Goal: Task Accomplishment & Management: Complete application form

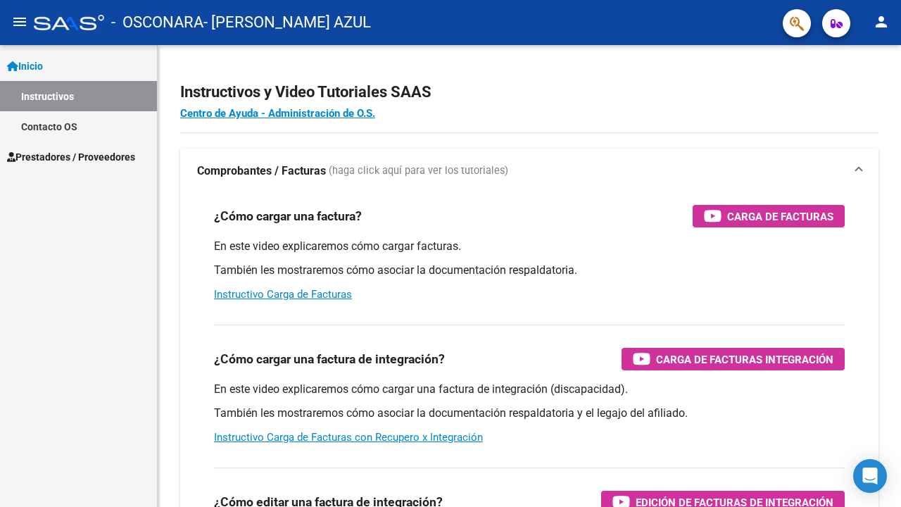
click at [88, 155] on span "Prestadores / Proveedores" at bounding box center [71, 156] width 128 height 15
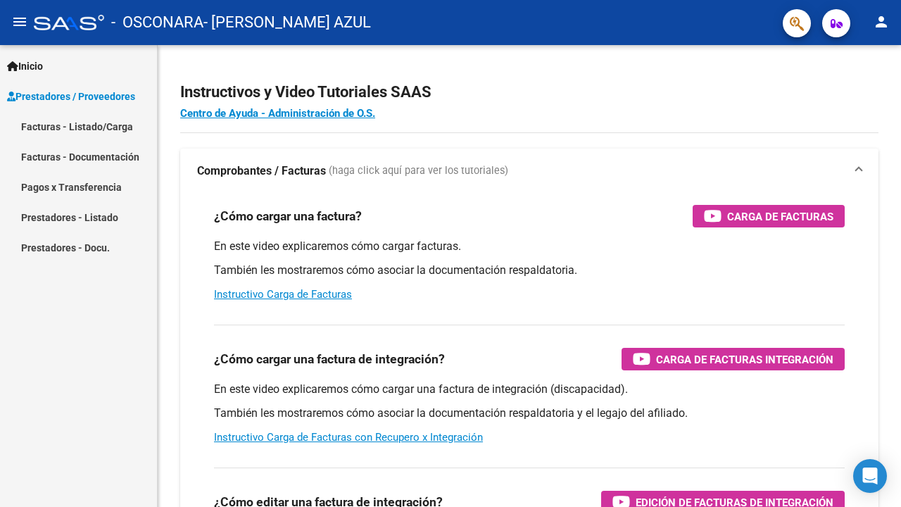
click at [120, 130] on link "Facturas - Listado/Carga" at bounding box center [78, 126] width 157 height 30
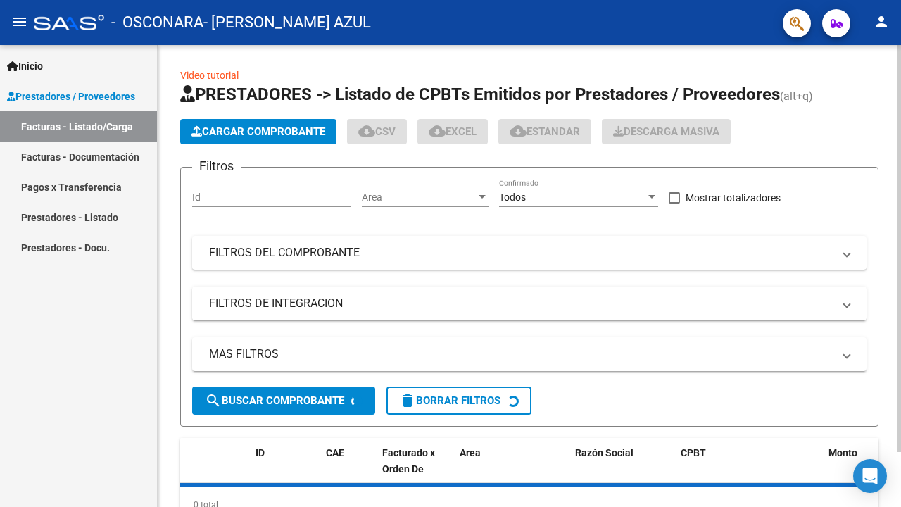
click at [278, 126] on span "Cargar Comprobante" at bounding box center [259, 131] width 134 height 13
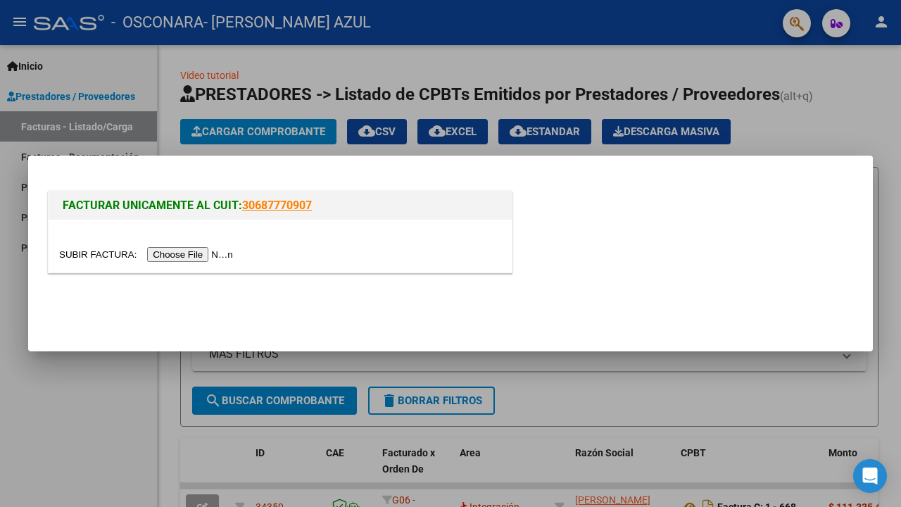
click at [169, 261] on div at bounding box center [280, 254] width 442 height 16
click at [169, 257] on input "file" at bounding box center [148, 254] width 178 height 15
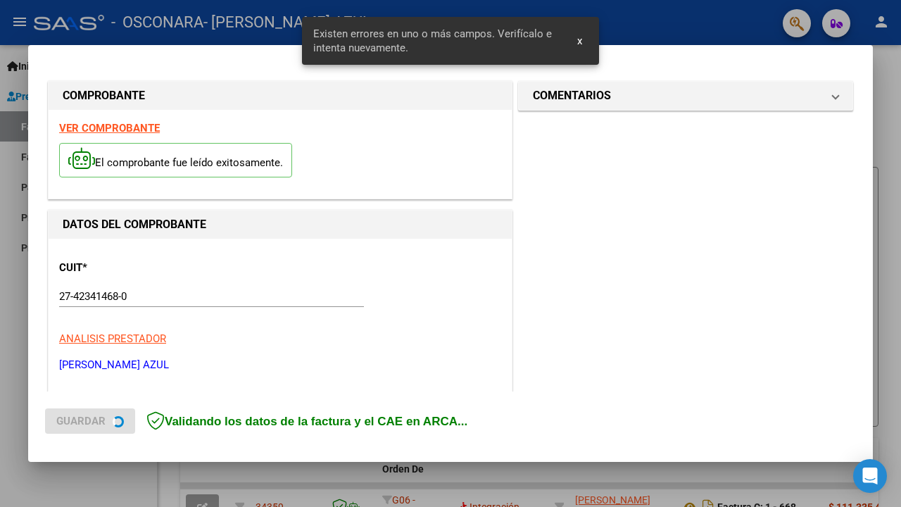
scroll to position [312, 0]
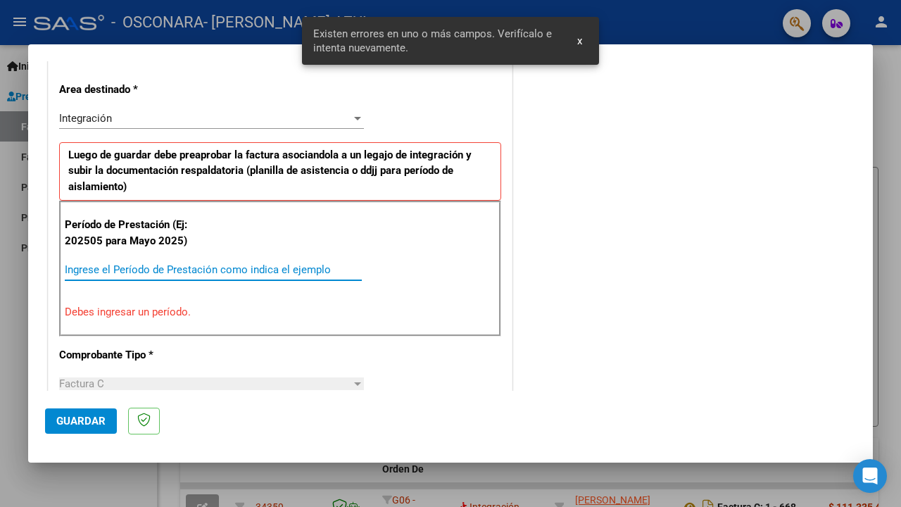
click at [142, 265] on input "Ingrese el Período de Prestación como indica el ejemplo" at bounding box center [213, 269] width 297 height 13
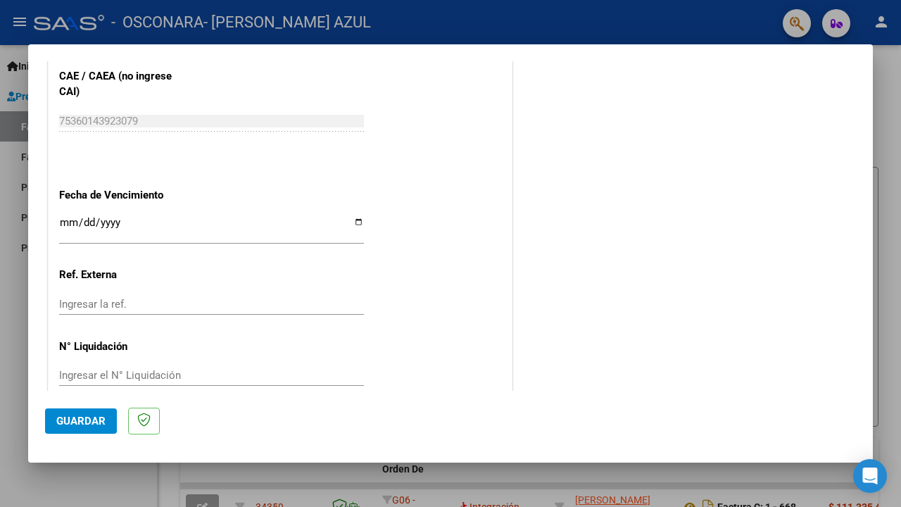
scroll to position [917, 0]
type input "202508"
click at [97, 427] on button "Guardar" at bounding box center [81, 420] width 72 height 25
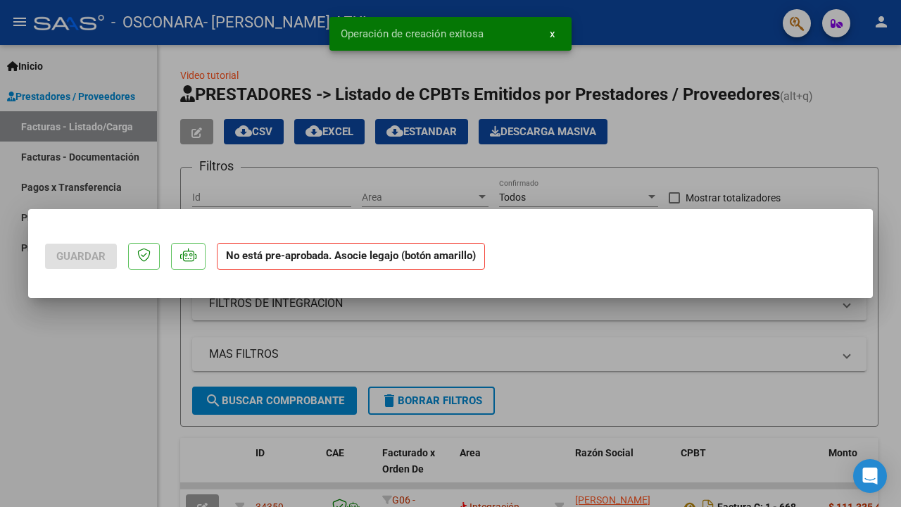
scroll to position [0, 0]
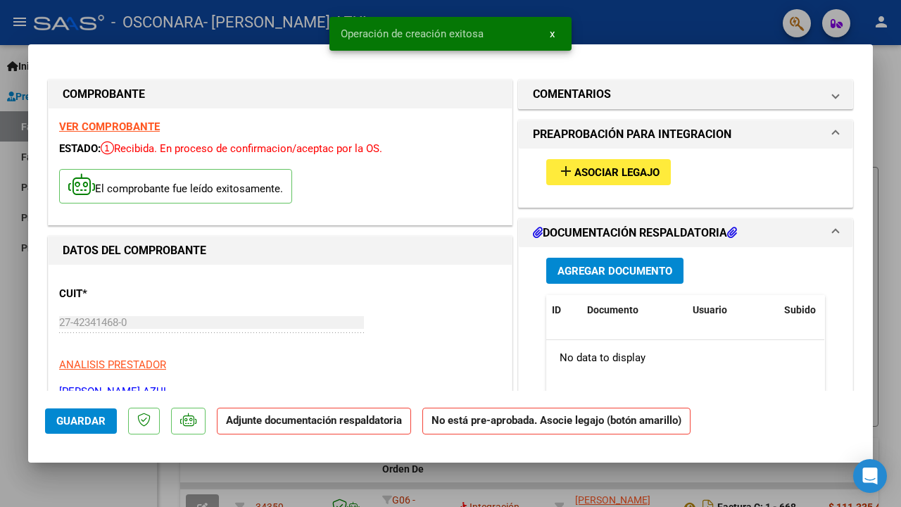
click at [620, 170] on span "Asociar Legajo" at bounding box center [617, 172] width 85 height 13
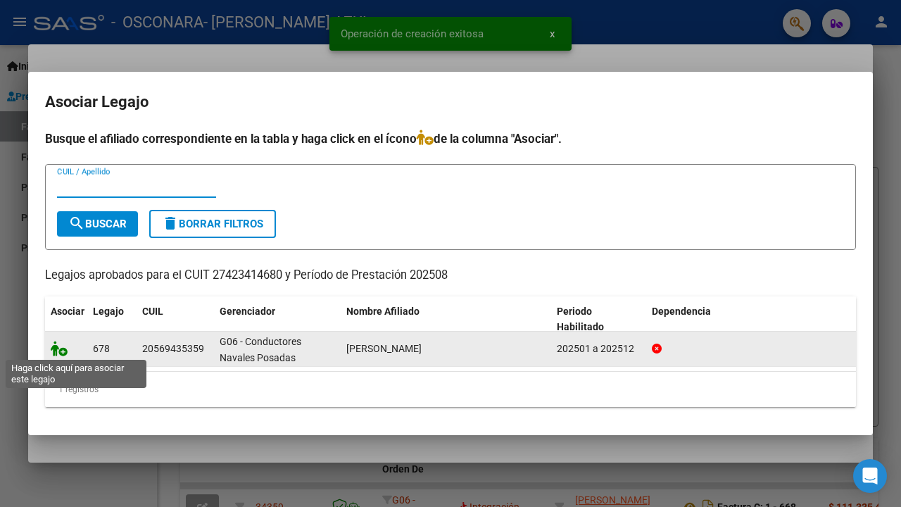
click at [63, 346] on icon at bounding box center [59, 348] width 17 height 15
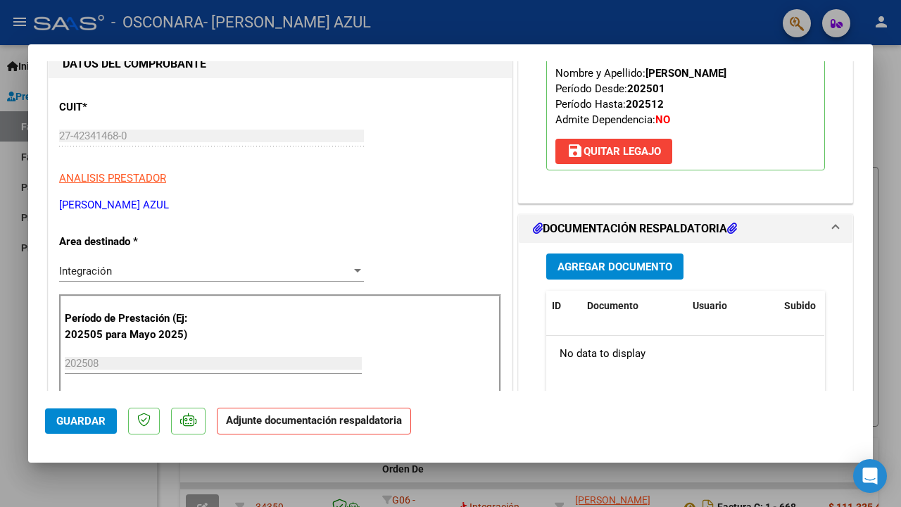
scroll to position [240, 0]
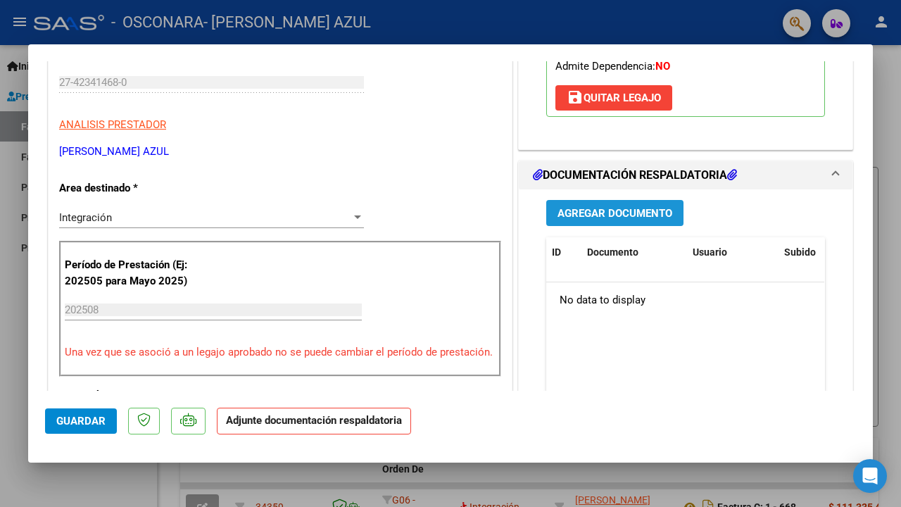
click at [637, 213] on span "Agregar Documento" at bounding box center [615, 213] width 115 height 13
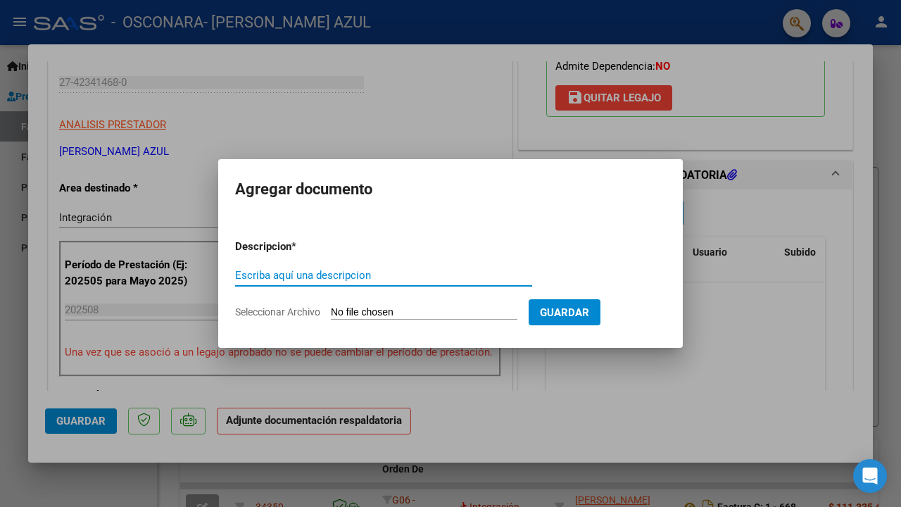
click at [380, 306] on input "Seleccionar Archivo" at bounding box center [424, 312] width 187 height 13
type input "C:\fakepath\27423414680_011_00001_00000686.pdf"
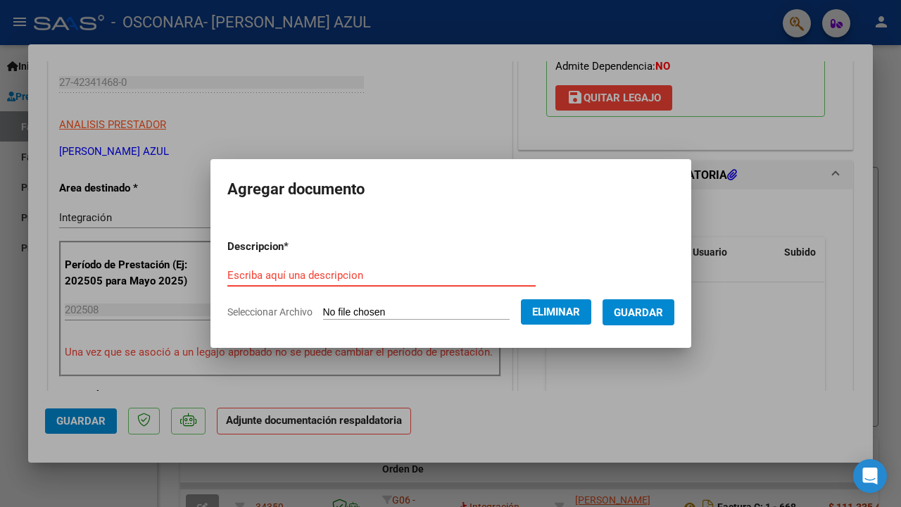
click at [332, 270] on input "Escriba aquí una descripcion" at bounding box center [381, 275] width 308 height 13
type input "F"
type input "INFORME"
click at [268, 313] on span "Seleccionar Archivo" at bounding box center [269, 311] width 85 height 11
click at [568, 314] on span "Eliminar" at bounding box center [556, 312] width 48 height 13
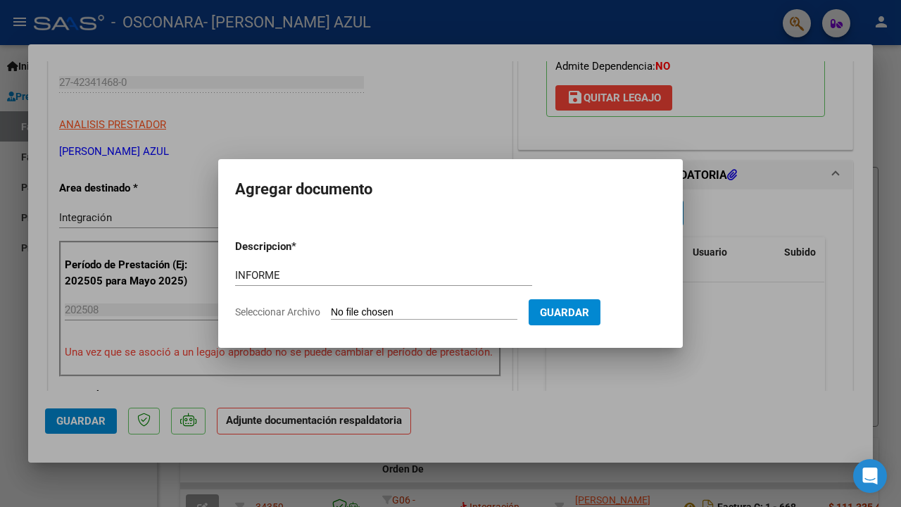
click at [442, 311] on input "Seleccionar Archivo" at bounding box center [424, 312] width 187 height 13
type input "C:\fakepath\INFORME [DATE] _ [PERSON_NAME].pdf"
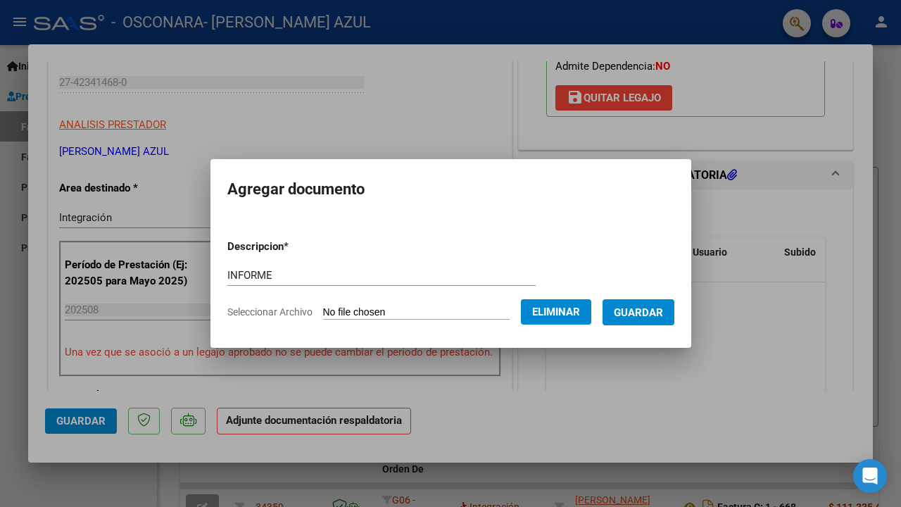
click at [650, 312] on span "Guardar" at bounding box center [638, 312] width 49 height 13
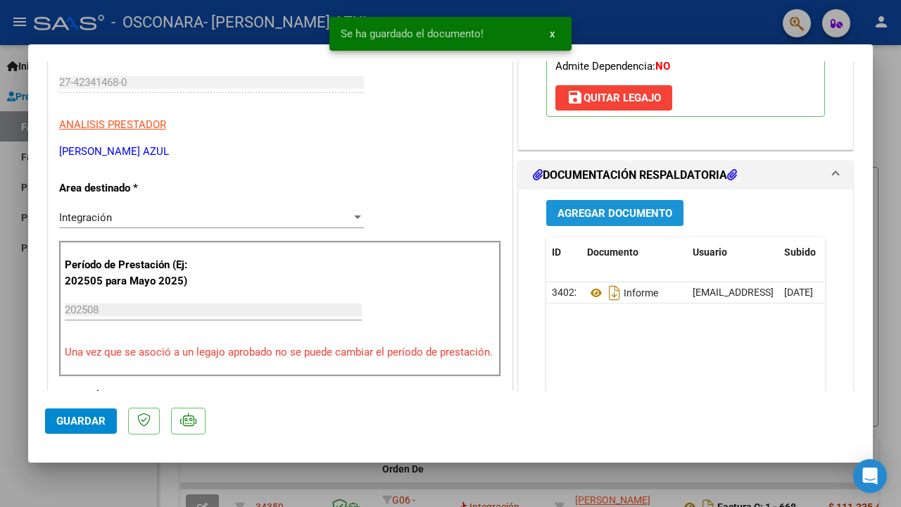
click at [620, 218] on span "Agregar Documento" at bounding box center [615, 213] width 115 height 13
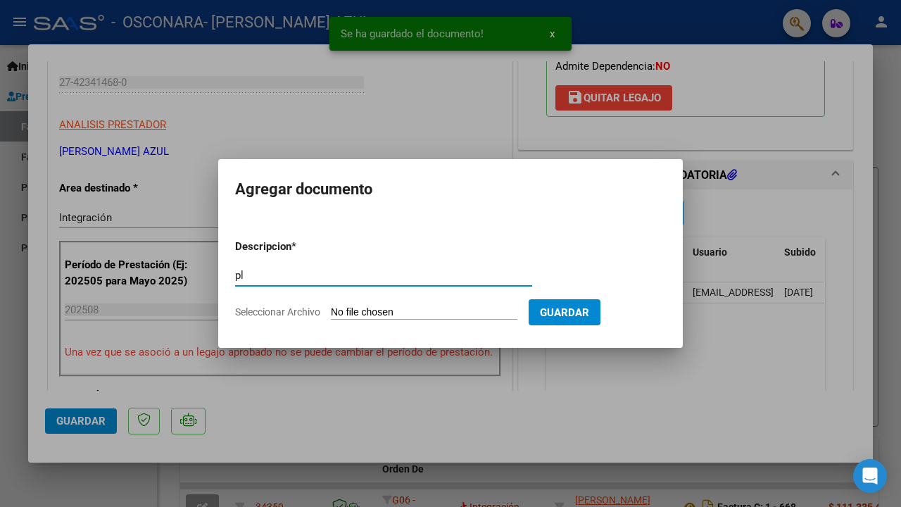
type input "p"
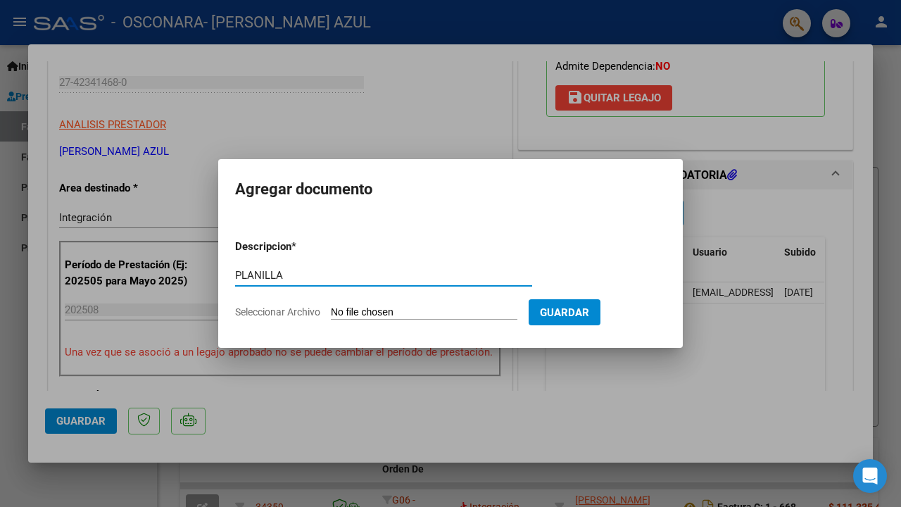
type input "PLANILLA"
click at [391, 316] on input "Seleccionar Archivo" at bounding box center [424, 312] width 187 height 13
type input "C:\fakepath\AGOSTO [PERSON_NAME].pdf"
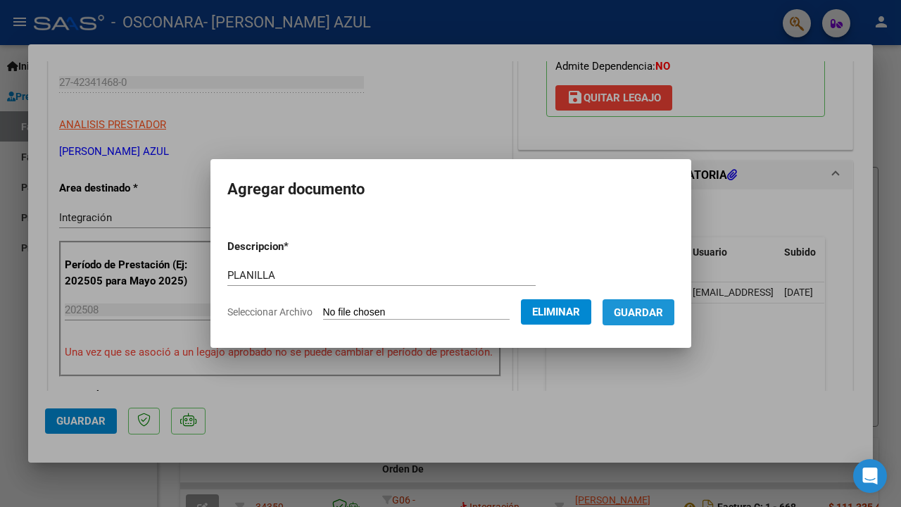
click at [653, 322] on button "Guardar" at bounding box center [639, 312] width 72 height 26
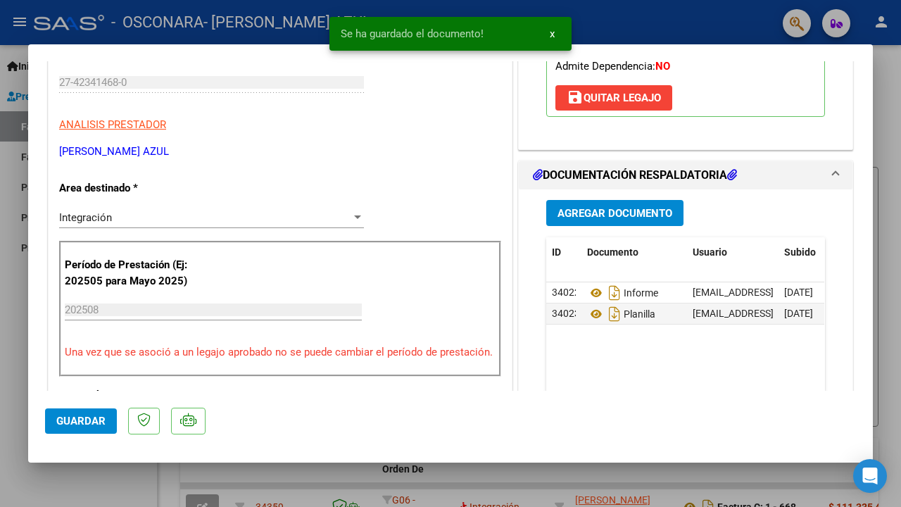
click at [91, 418] on span "Guardar" at bounding box center [80, 421] width 49 height 13
